Goal: Task Accomplishment & Management: Manage account settings

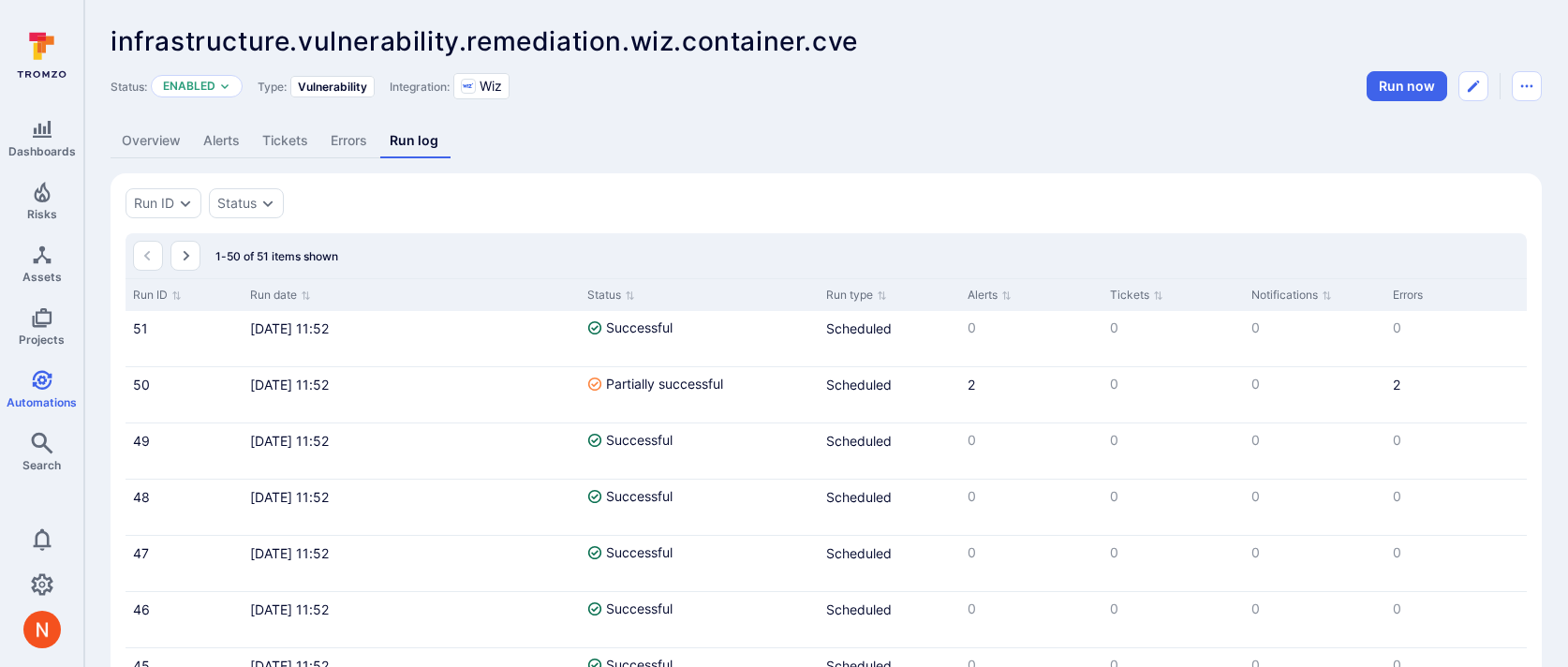
click at [337, 139] on link "Errors" at bounding box center [349, 141] width 59 height 35
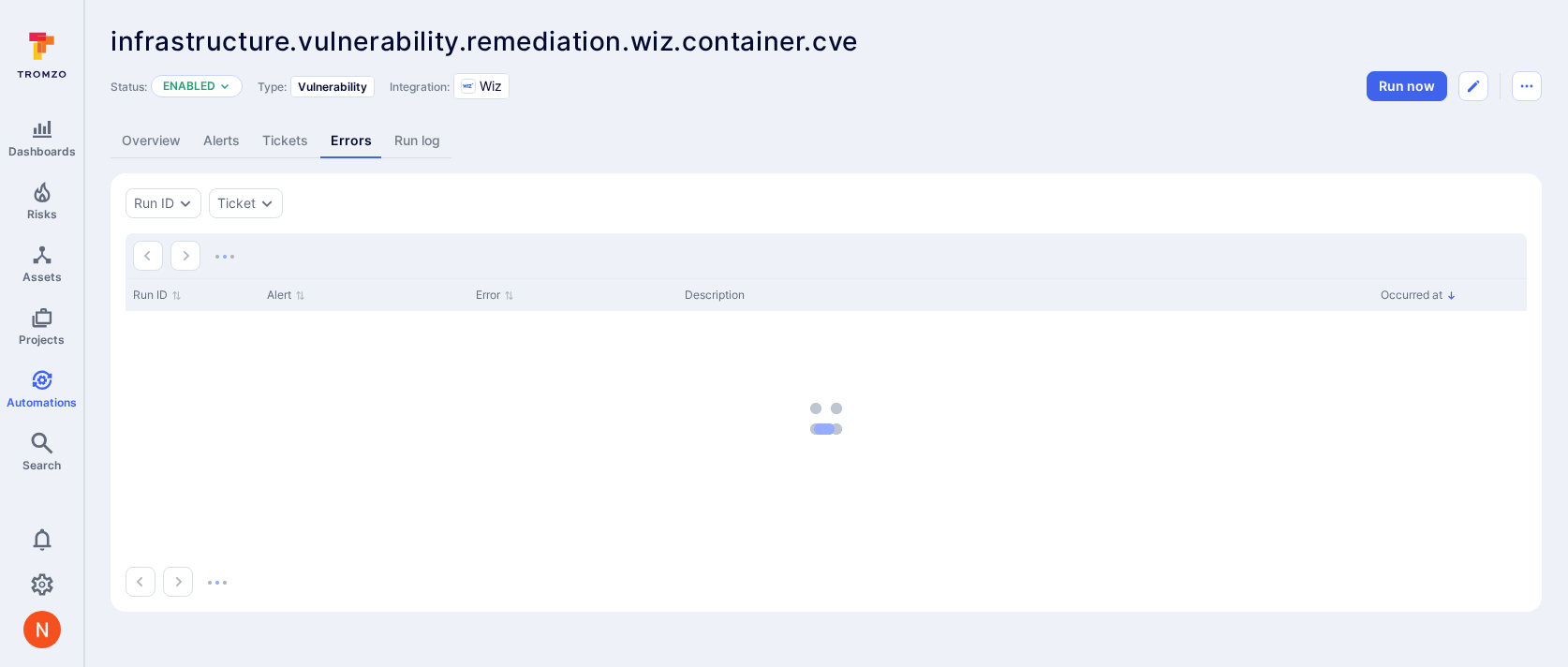
click at [337, 139] on link "Errors" at bounding box center [351, 141] width 63 height 35
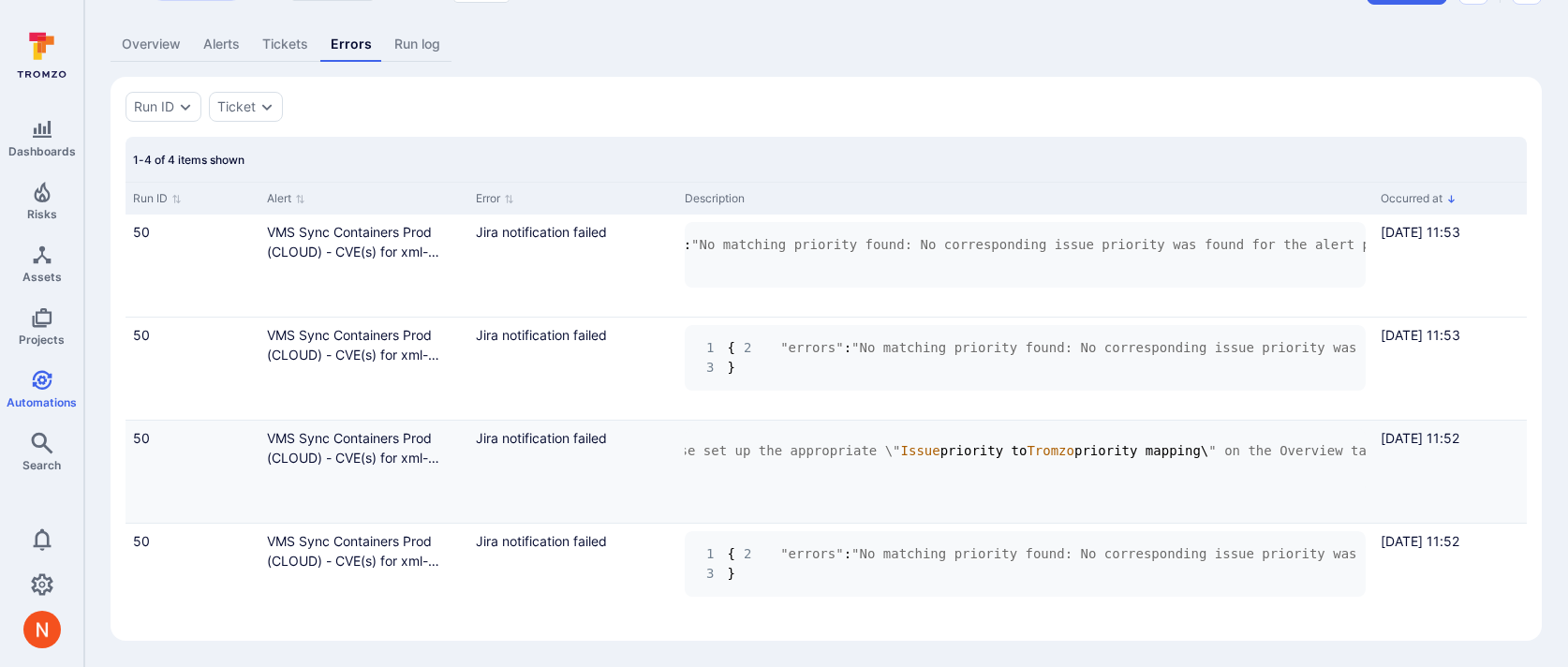
scroll to position [0, 1240]
click at [321, 450] on link "VMS Sync Containers Prod (CLOUD) - CVE(s) for xml-crypto (ALT-617239)" at bounding box center [353, 457] width 172 height 55
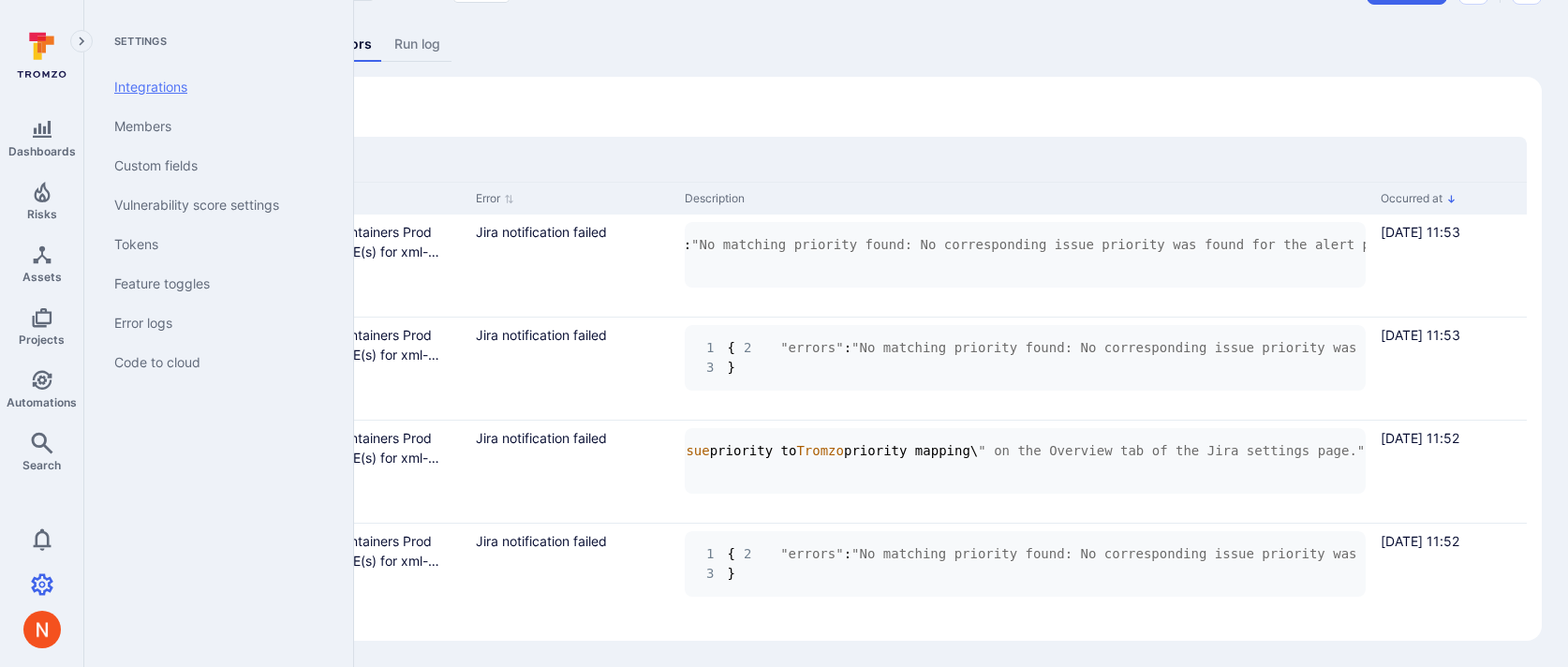
click at [159, 79] on link "Integrations" at bounding box center [215, 87] width 232 height 40
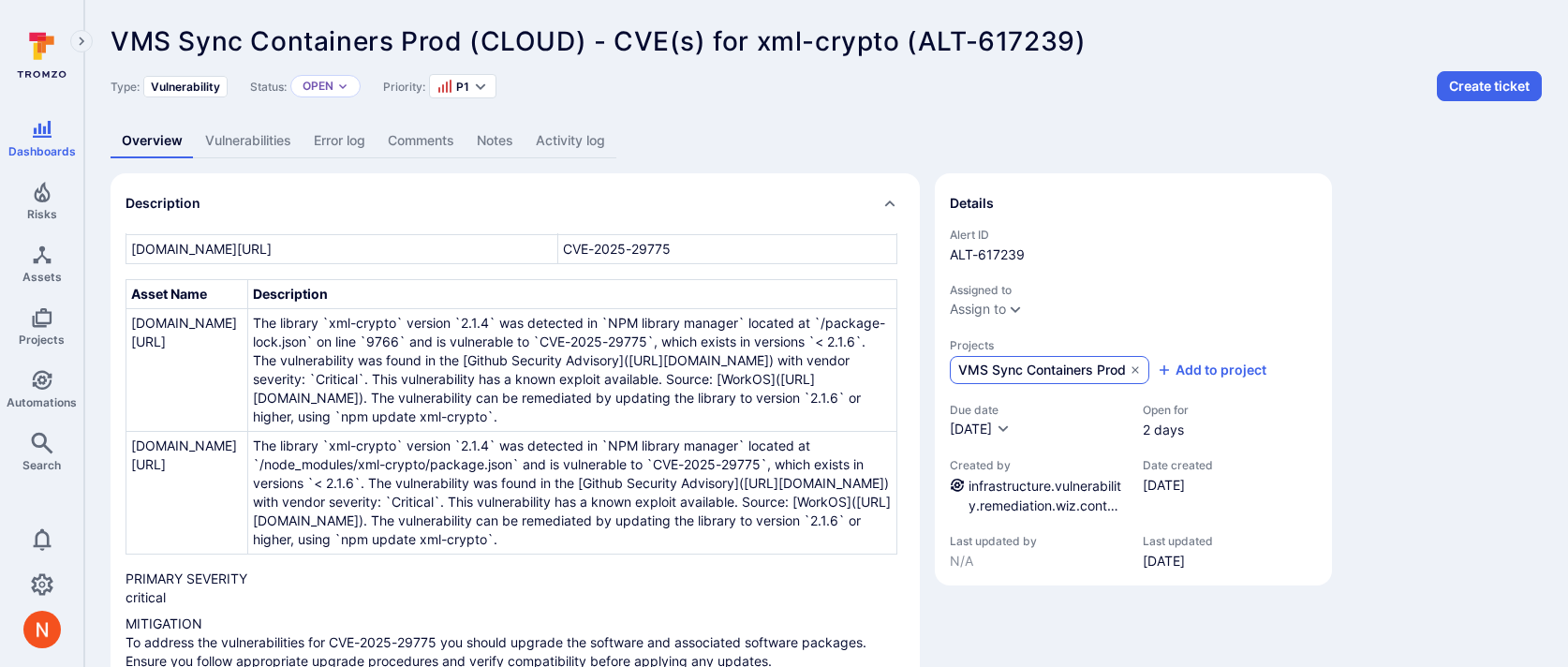
click at [983, 376] on span "VMS Sync Containers Prod" at bounding box center [1042, 370] width 167 height 19
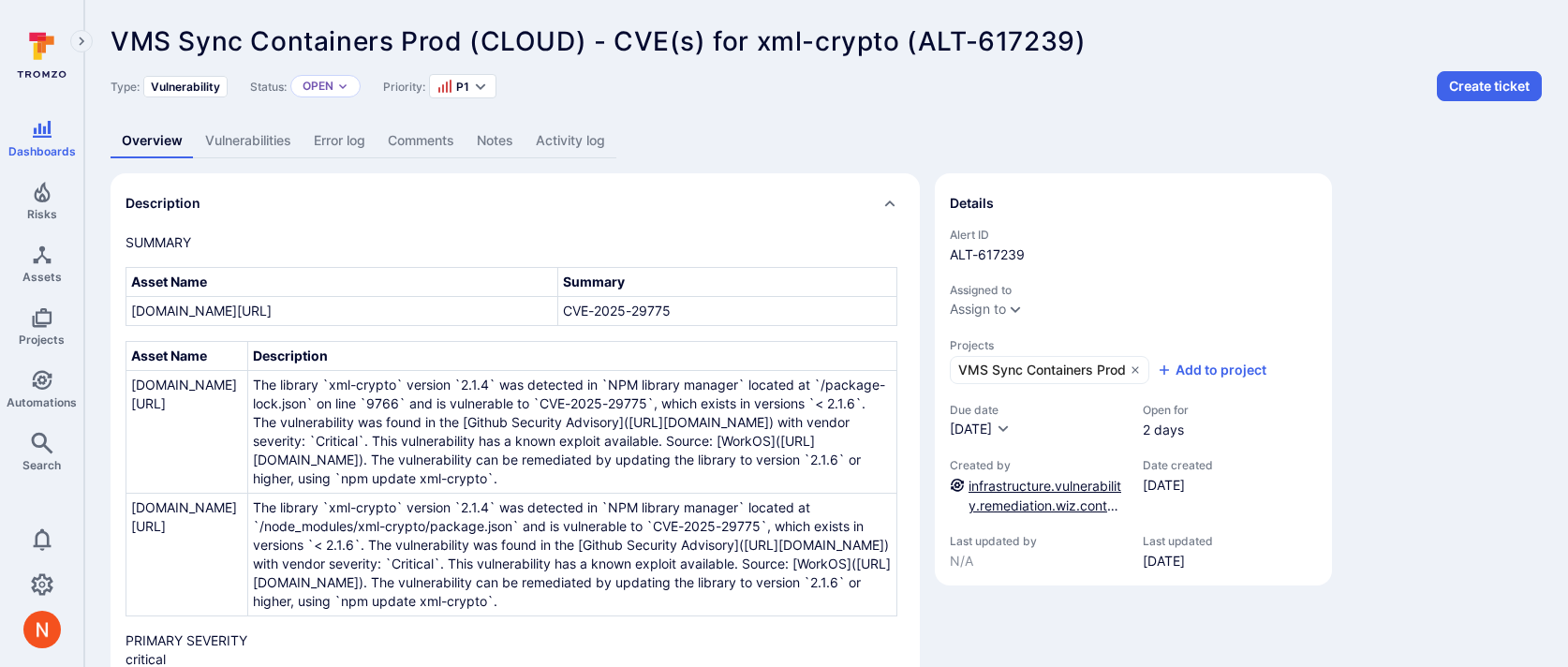
click at [997, 485] on link "infrastructure.vulnerability.remediation.wiz.container.cve" at bounding box center [1045, 505] width 152 height 55
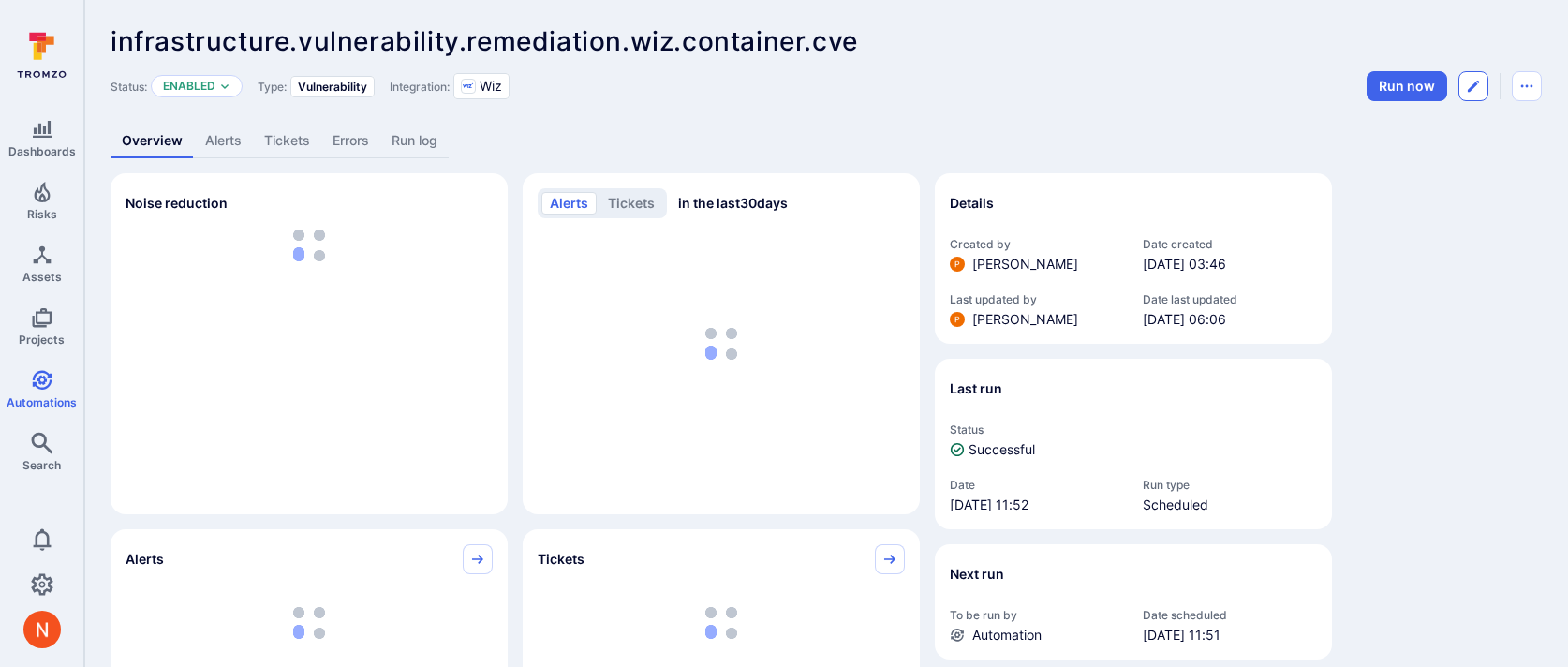
click at [1474, 91] on icon "Edit automation" at bounding box center [1473, 86] width 15 height 15
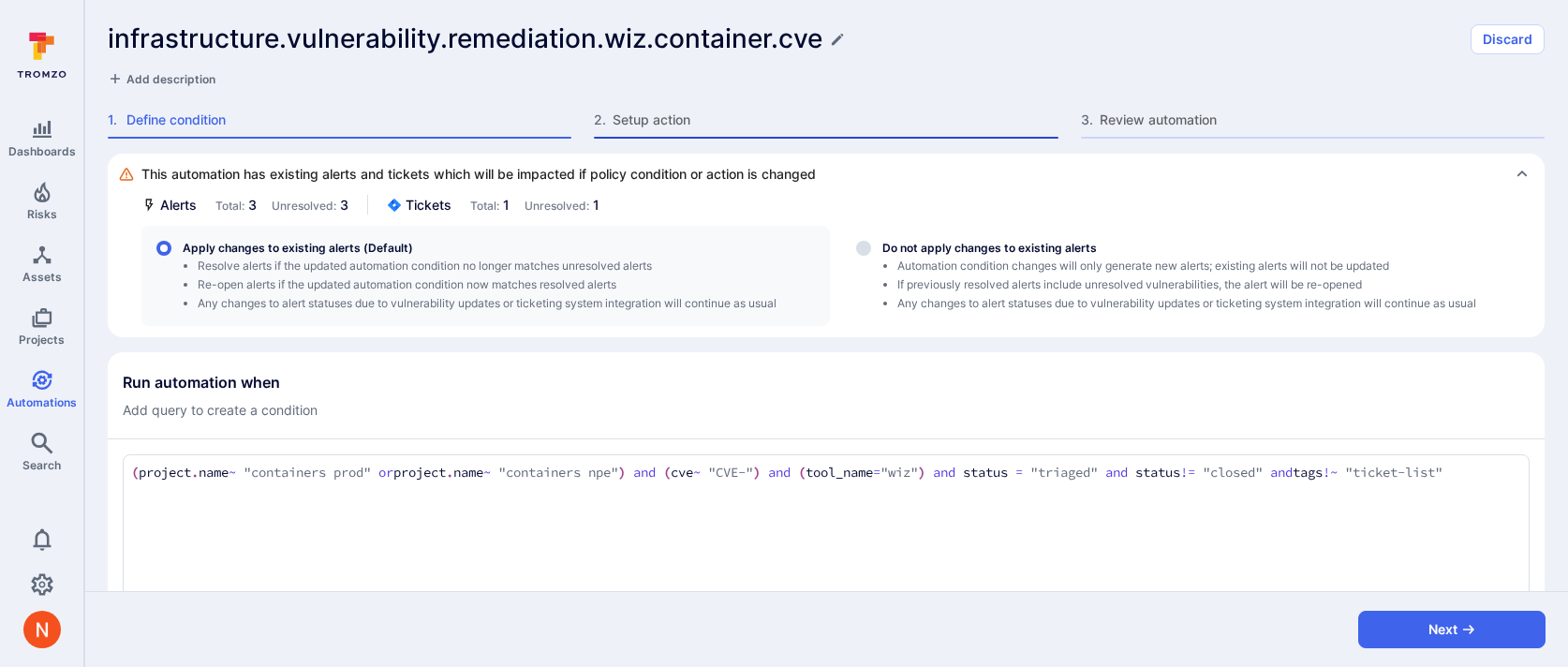
click at [929, 124] on span "Setup action" at bounding box center [835, 120] width 445 height 19
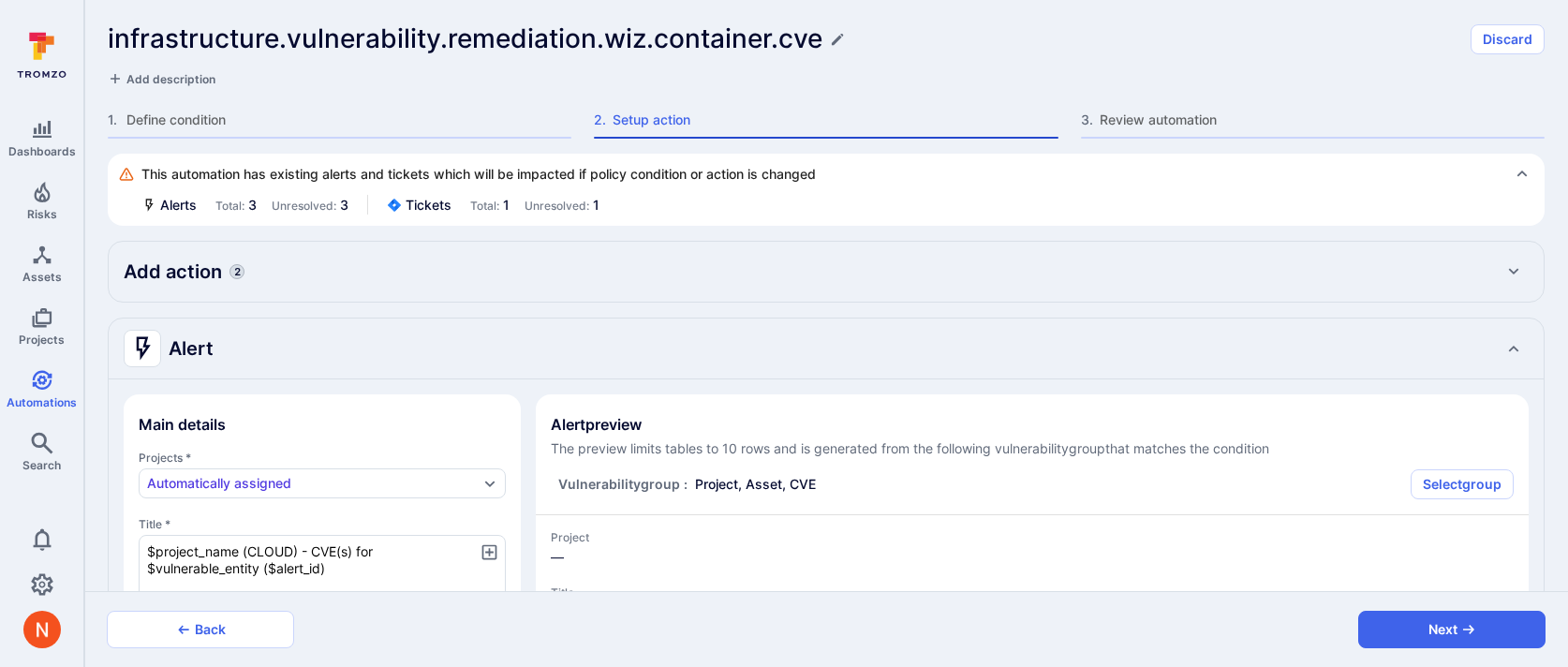
type textarea "x"
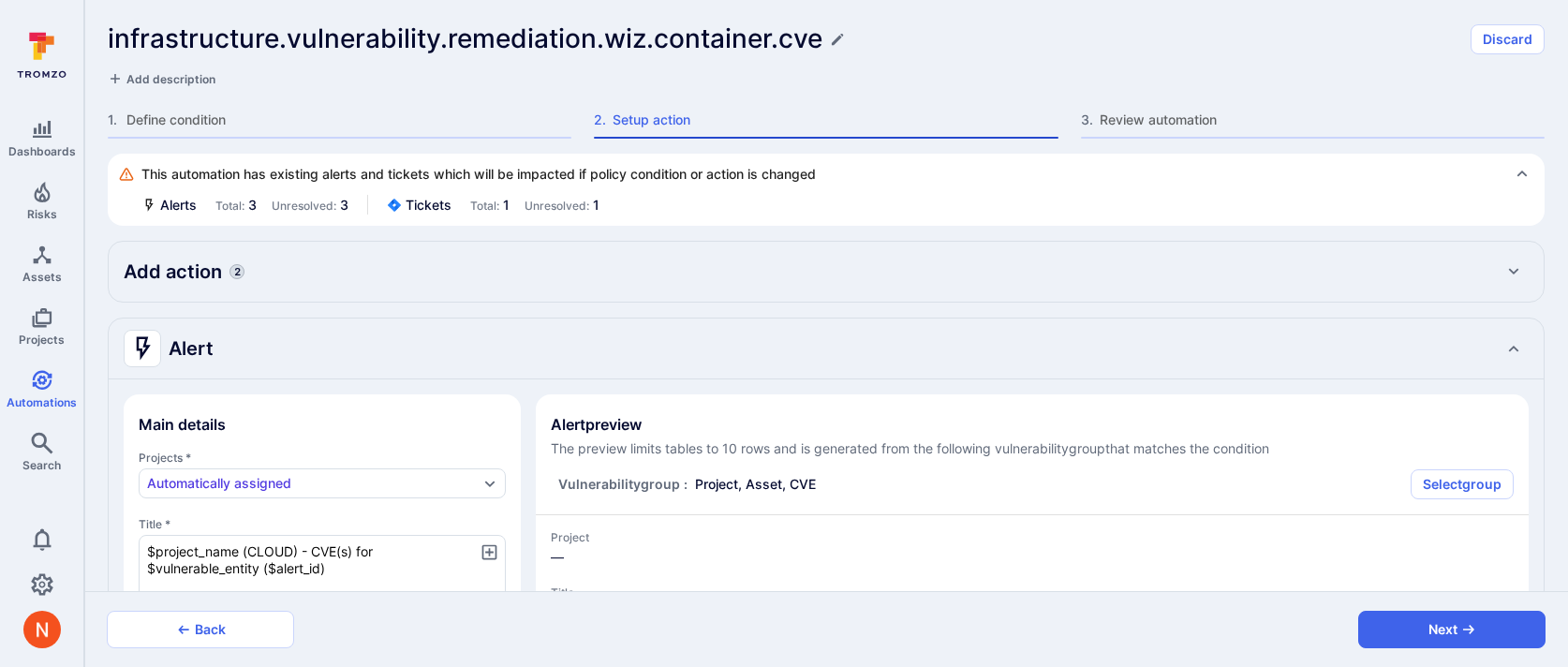
type textarea "x"
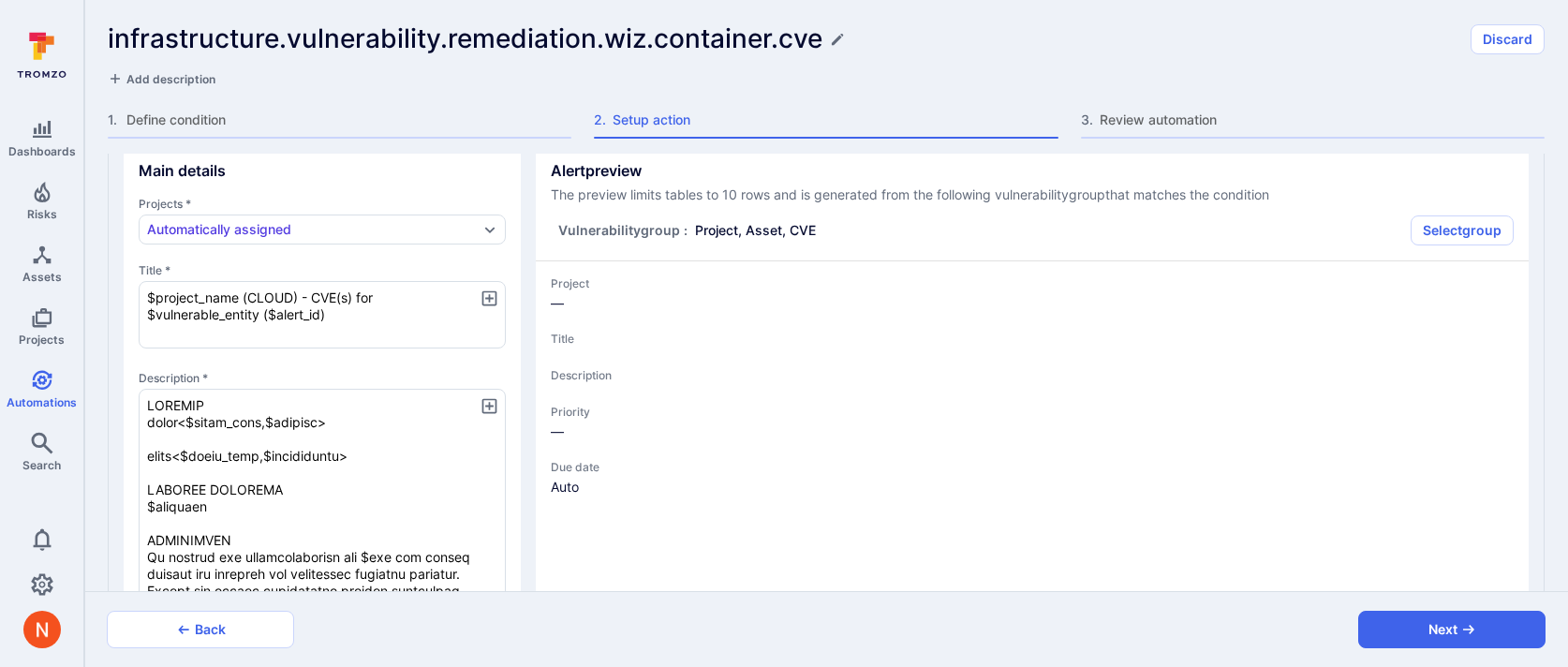
type textarea "x"
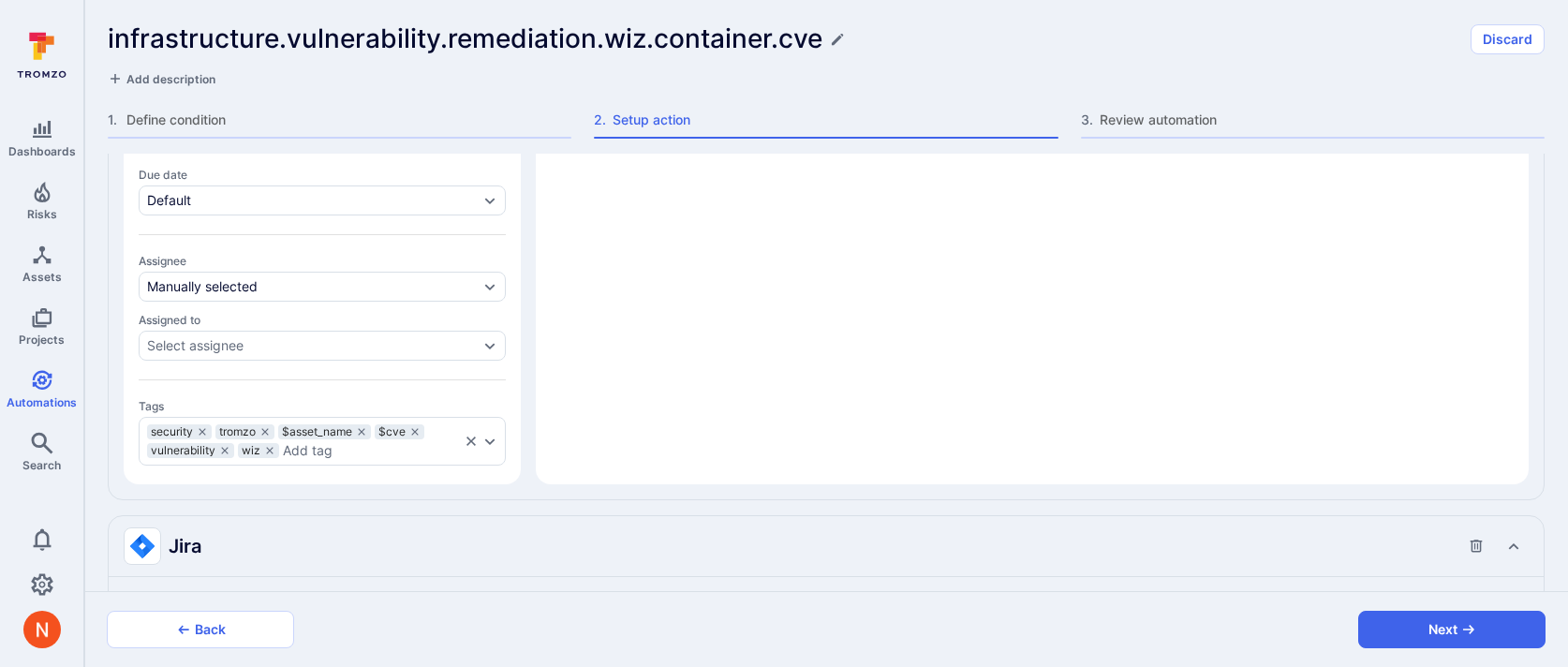
type textarea "x"
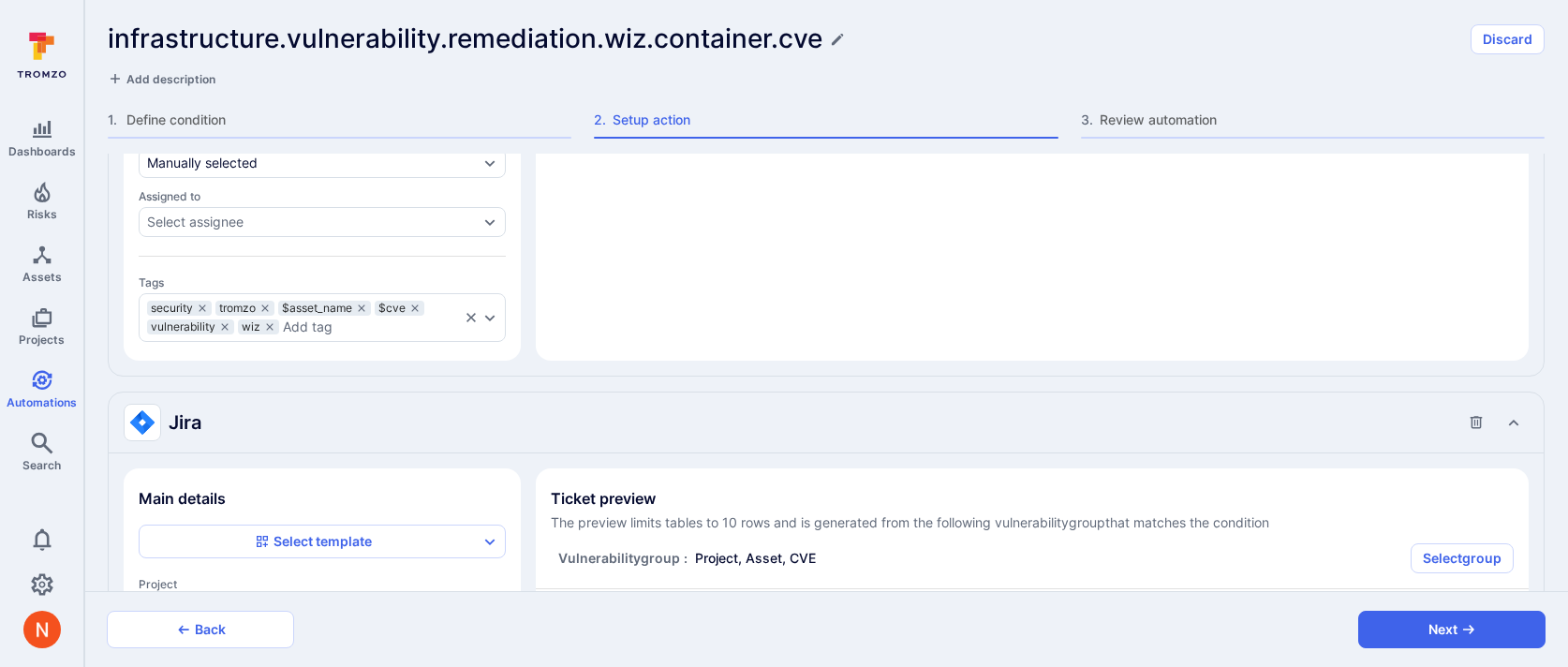
type textarea "x"
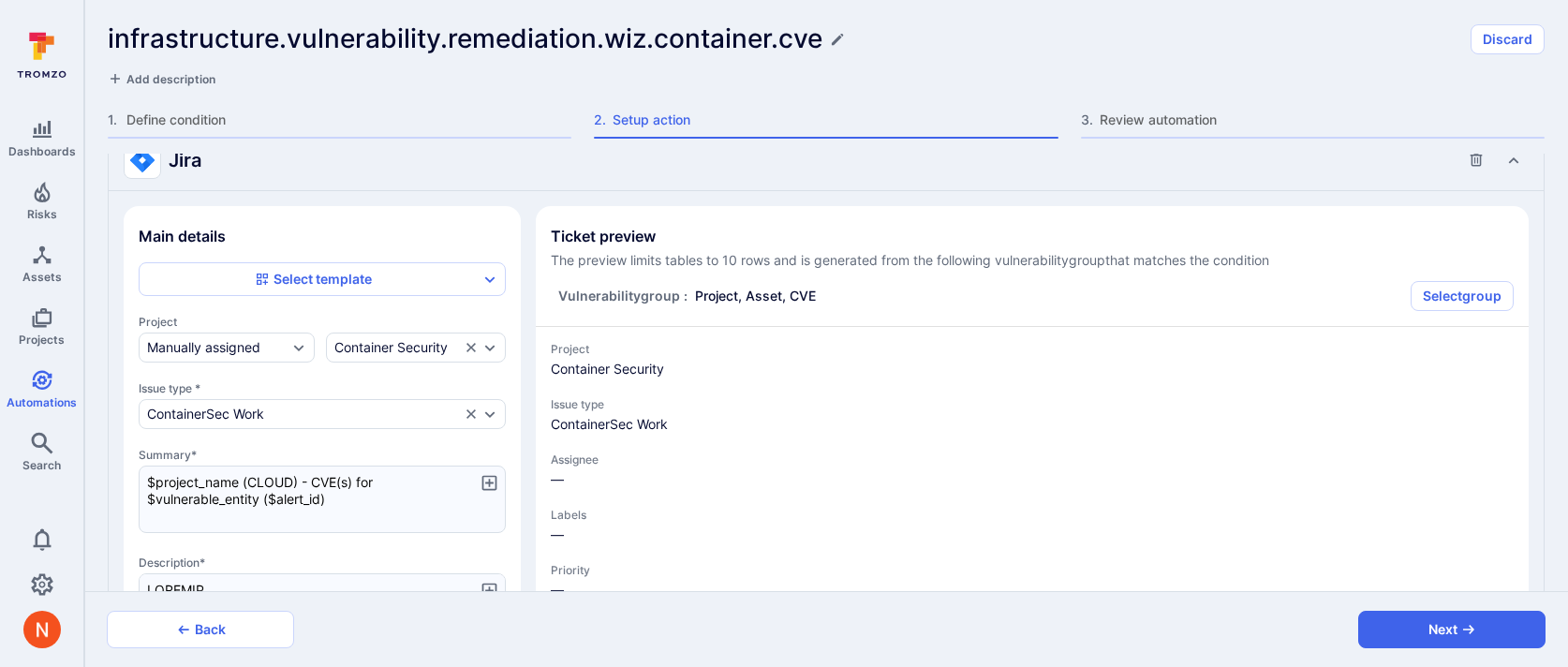
scroll to position [1706, 0]
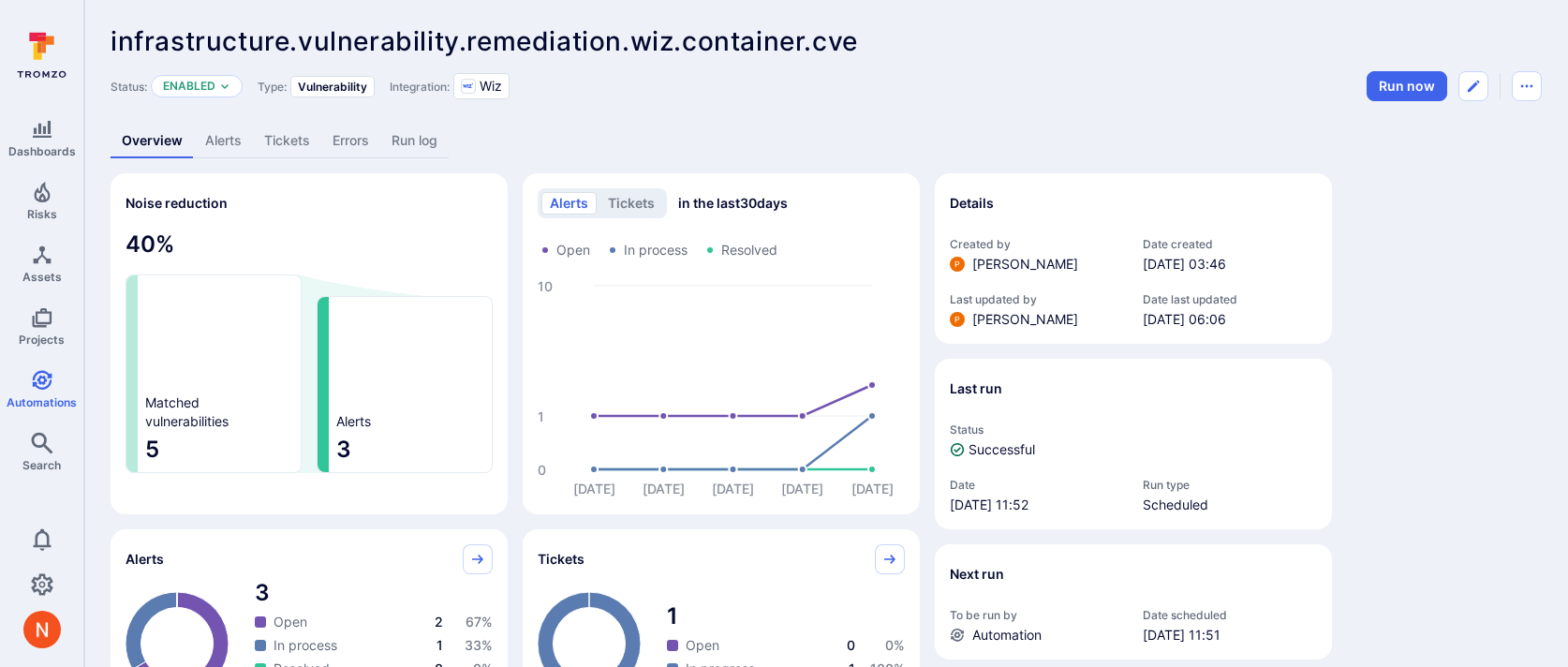
click at [357, 141] on link "Errors" at bounding box center [351, 141] width 59 height 35
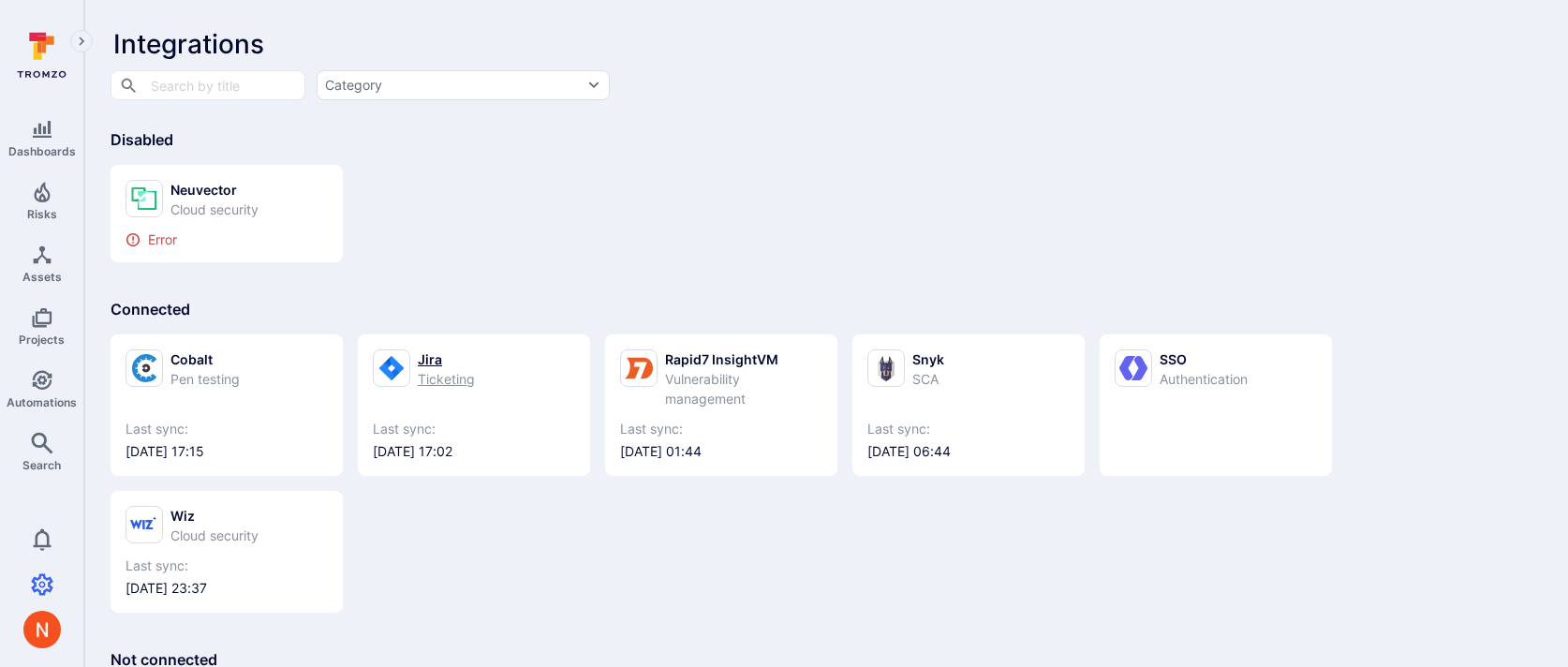
click at [462, 377] on div "Ticketing" at bounding box center [447, 378] width 57 height 20
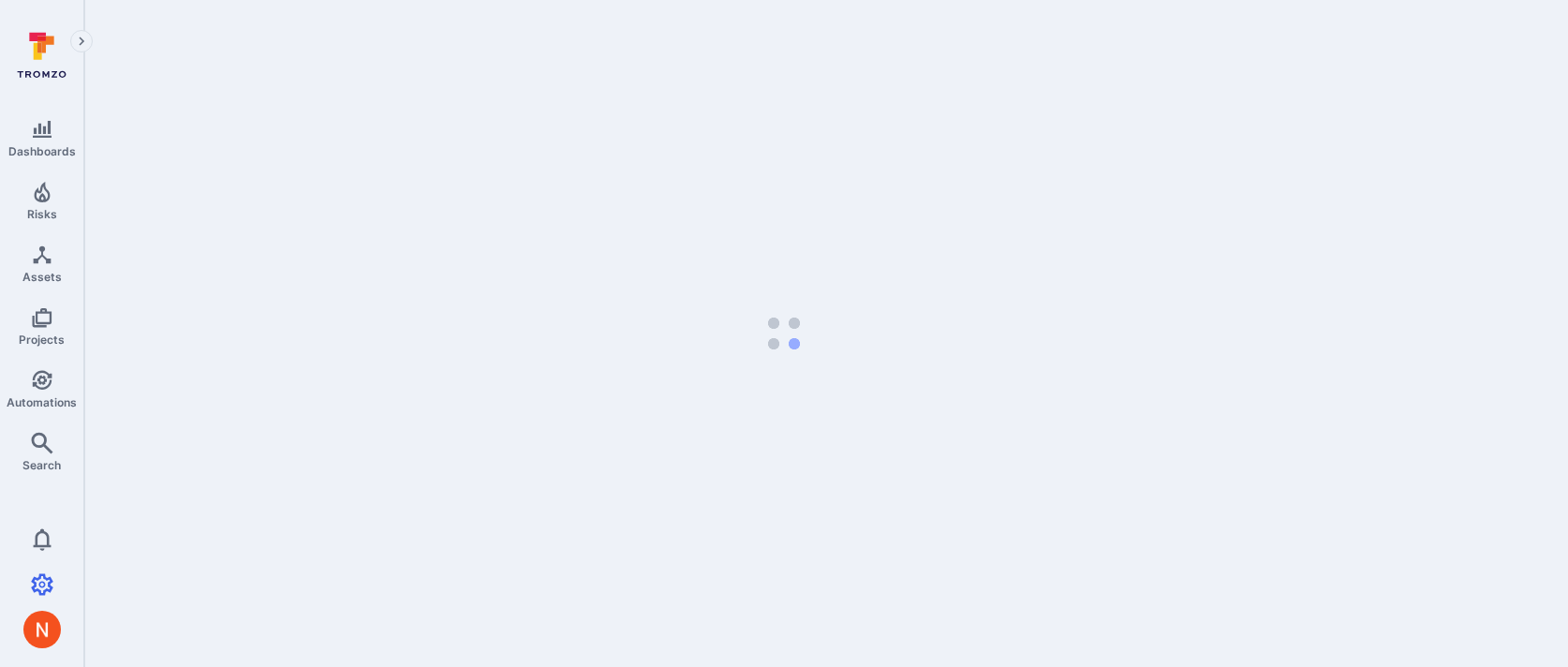
select select "25"
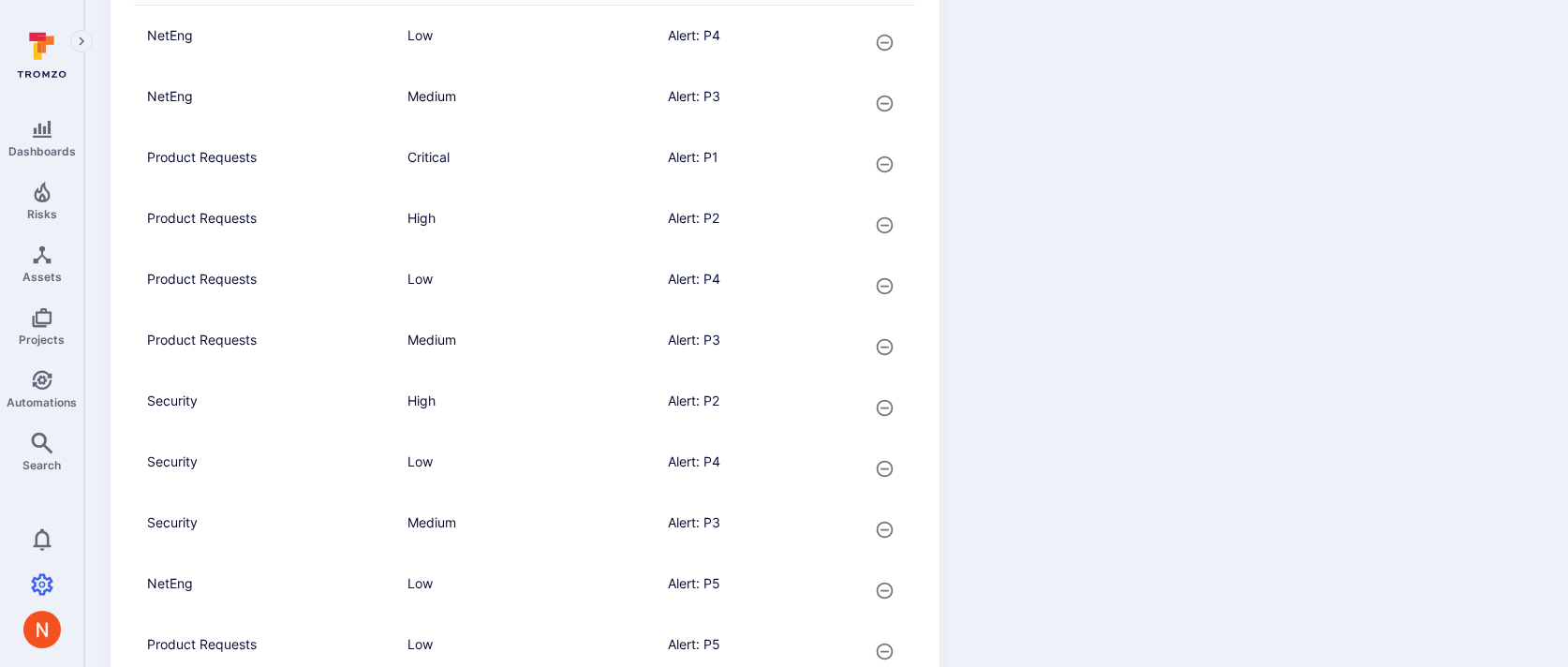
scroll to position [1409, 0]
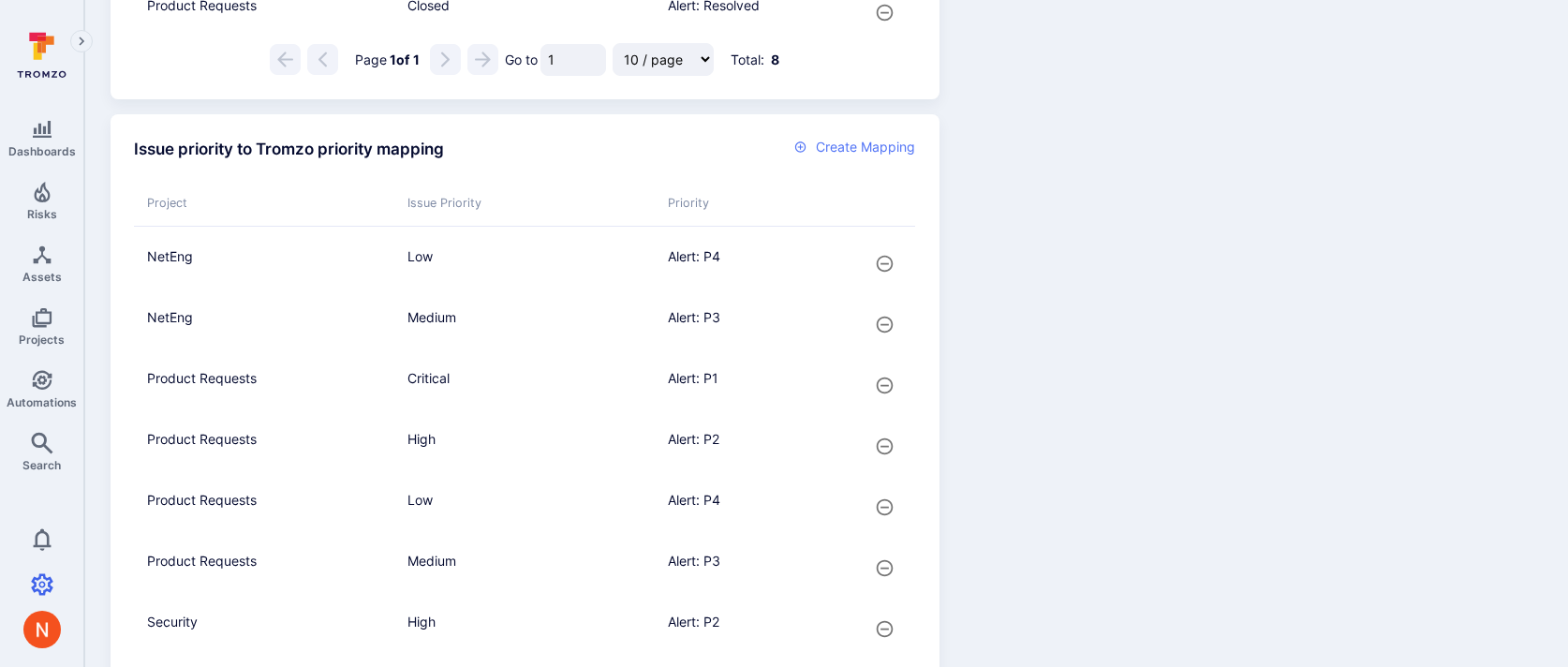
click at [865, 156] on span "Create Mapping" at bounding box center [865, 148] width 99 height 19
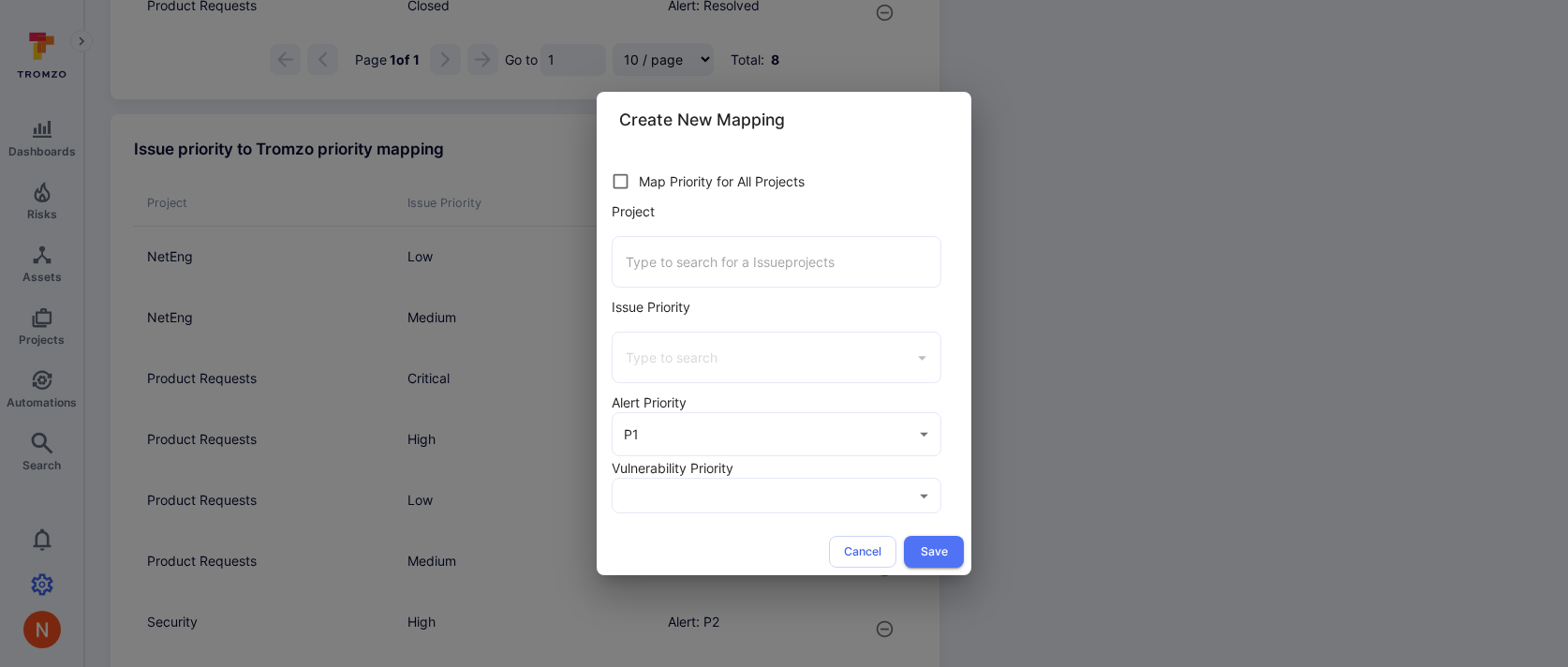
click at [632, 190] on input "checkbox" at bounding box center [621, 181] width 37 height 37
checkbox input "true"
